Goal: Use online tool/utility: Utilize a website feature to perform a specific function

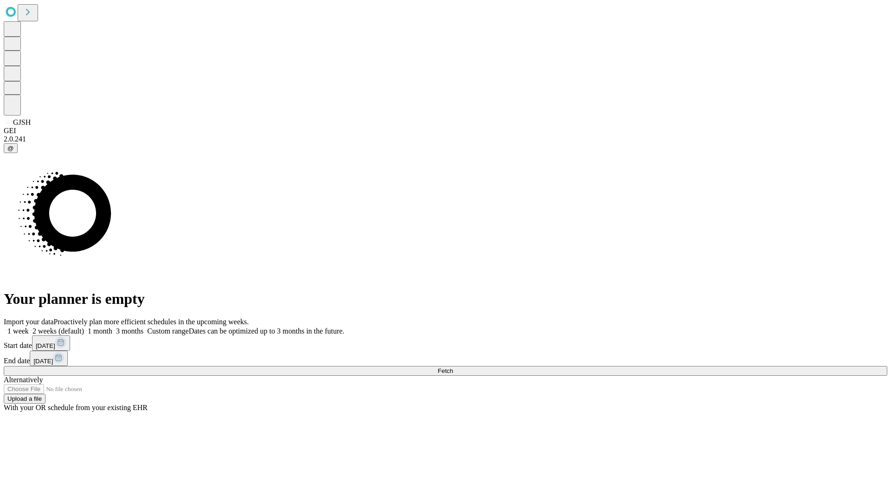
click at [453, 368] on span "Fetch" at bounding box center [445, 371] width 15 height 7
